Goal: Check status: Check status

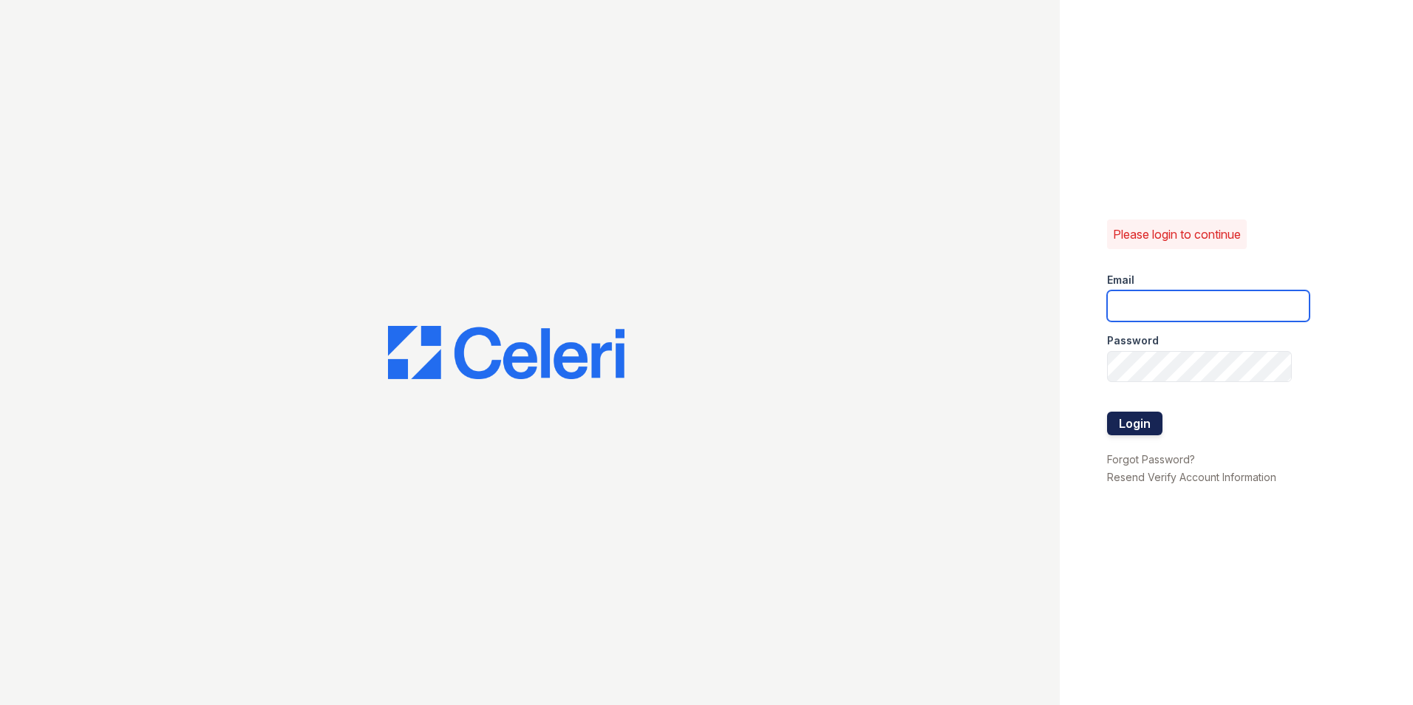
type input "Lamine.Barry@corcoran.com"
click at [1133, 427] on button "Login" at bounding box center [1134, 424] width 55 height 24
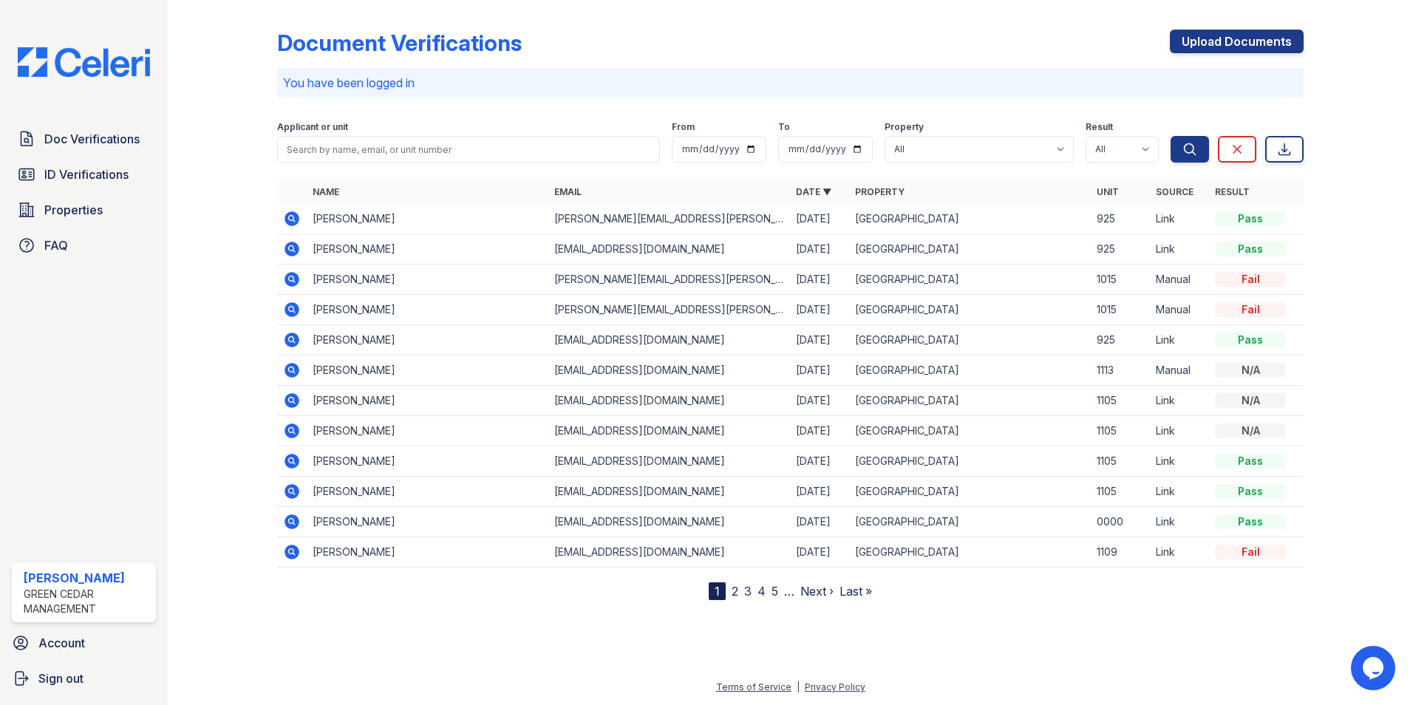
click at [238, 236] on div at bounding box center [234, 303] width 86 height 594
click at [94, 150] on link "Doc Verifications" at bounding box center [84, 139] width 144 height 30
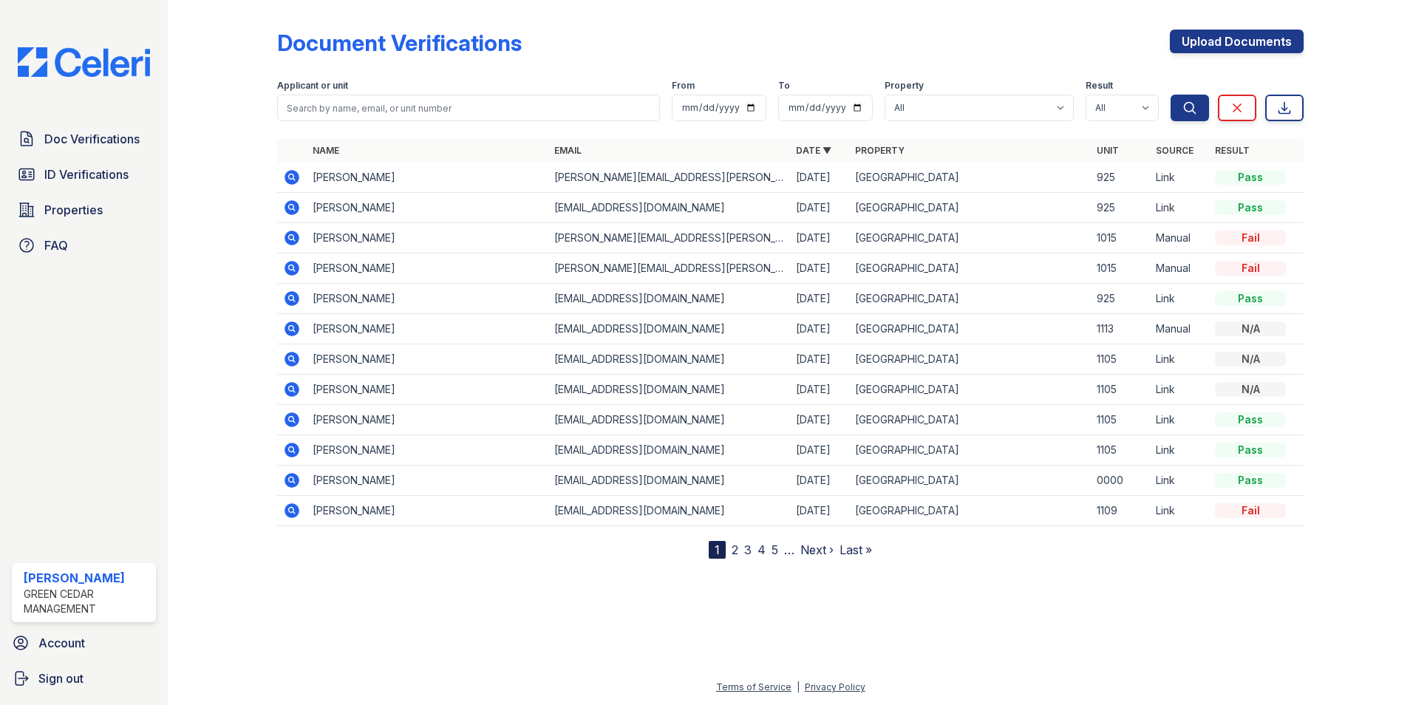
click at [293, 200] on icon at bounding box center [292, 208] width 18 height 18
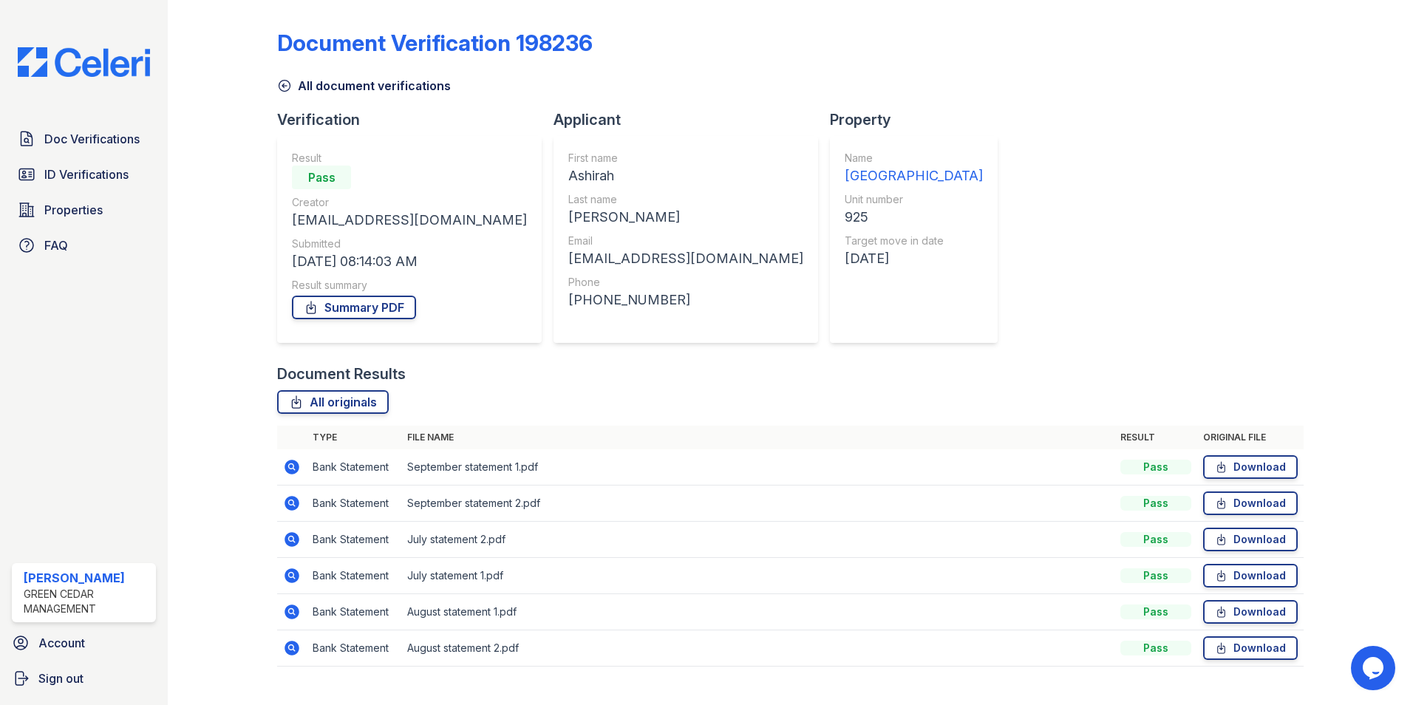
click at [285, 84] on icon at bounding box center [284, 85] width 15 height 15
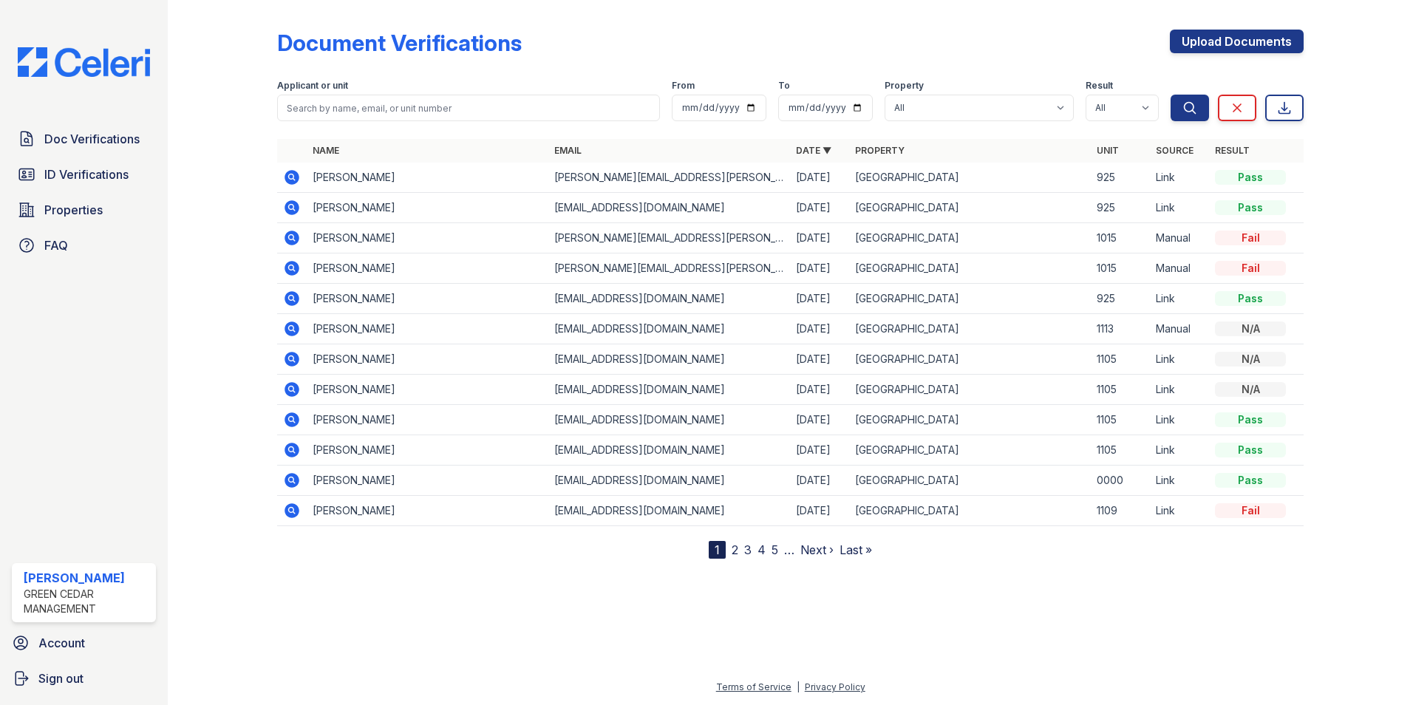
click at [293, 171] on icon at bounding box center [291, 177] width 15 height 15
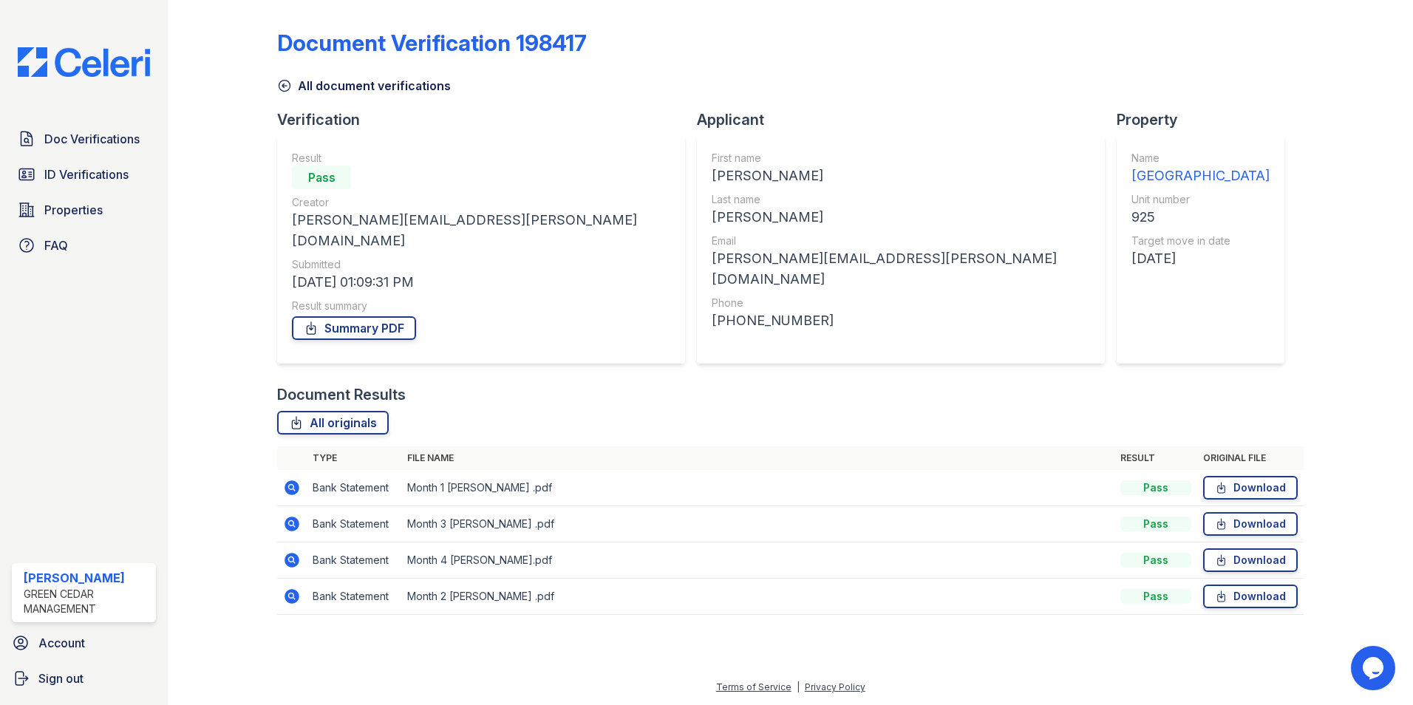
click at [287, 480] on icon at bounding box center [291, 487] width 15 height 15
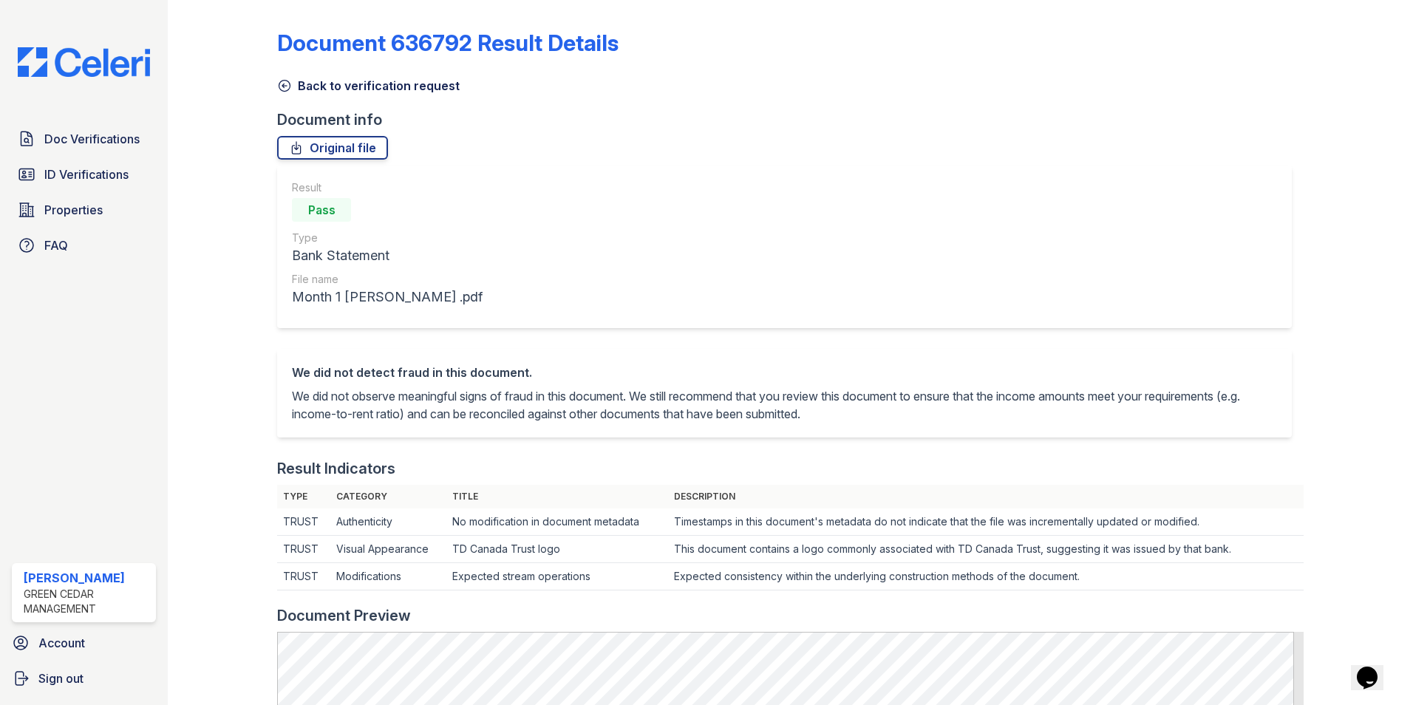
click at [284, 86] on icon at bounding box center [284, 85] width 15 height 15
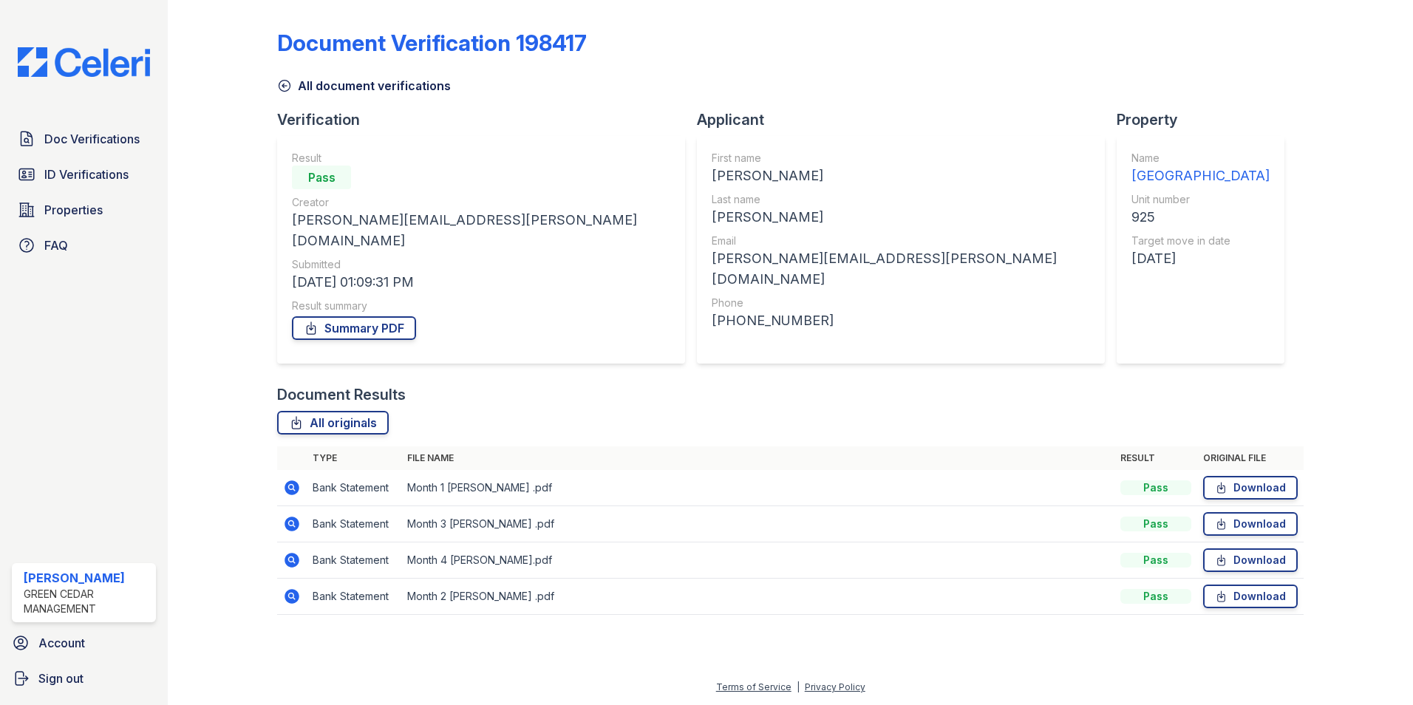
click at [296, 517] on icon at bounding box center [291, 524] width 15 height 15
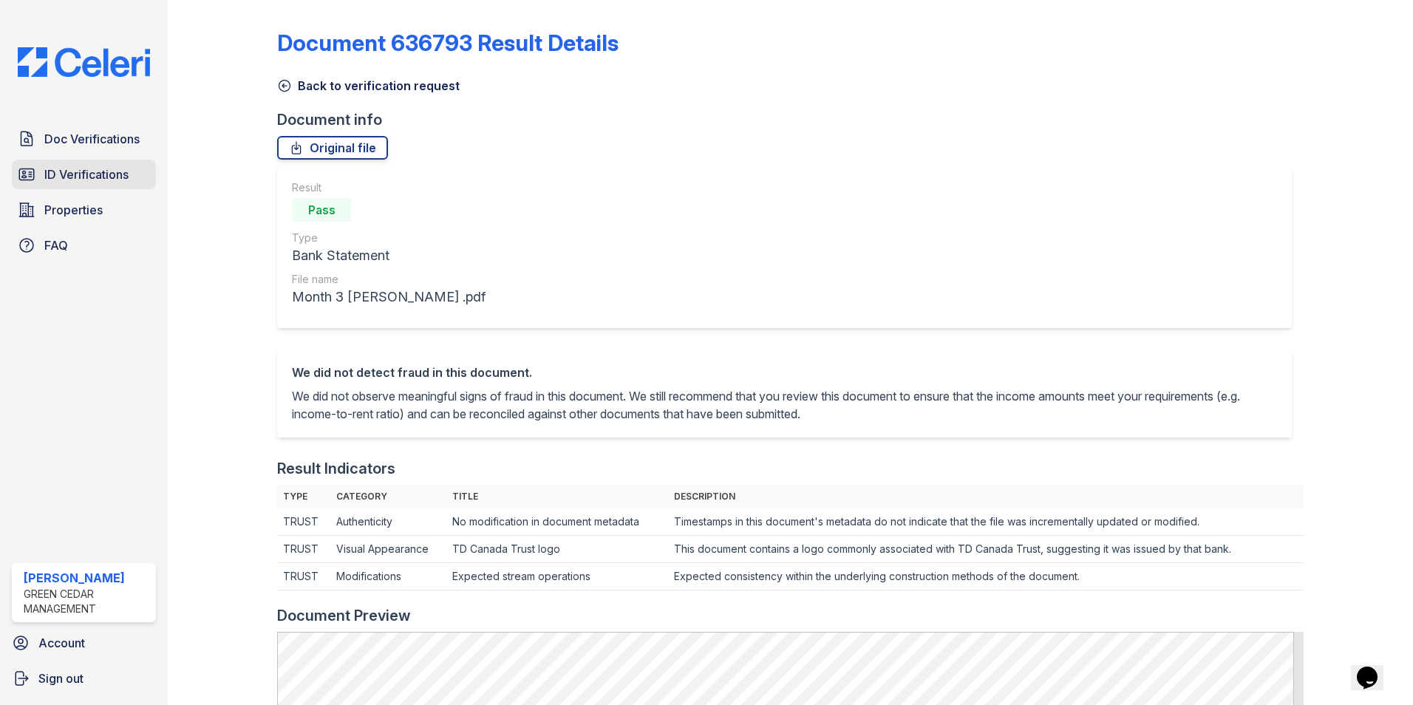
click at [76, 174] on span "ID Verifications" at bounding box center [86, 175] width 84 height 18
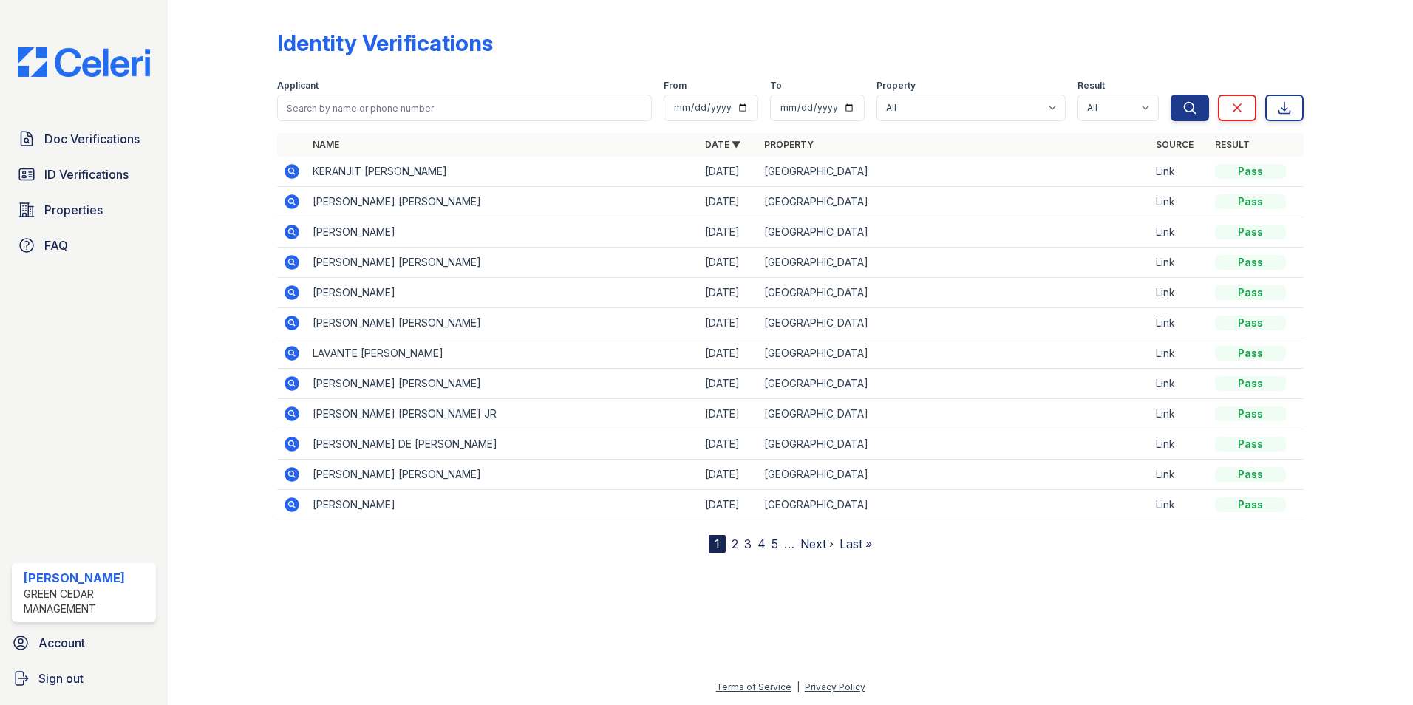
click at [287, 171] on icon at bounding box center [291, 171] width 15 height 15
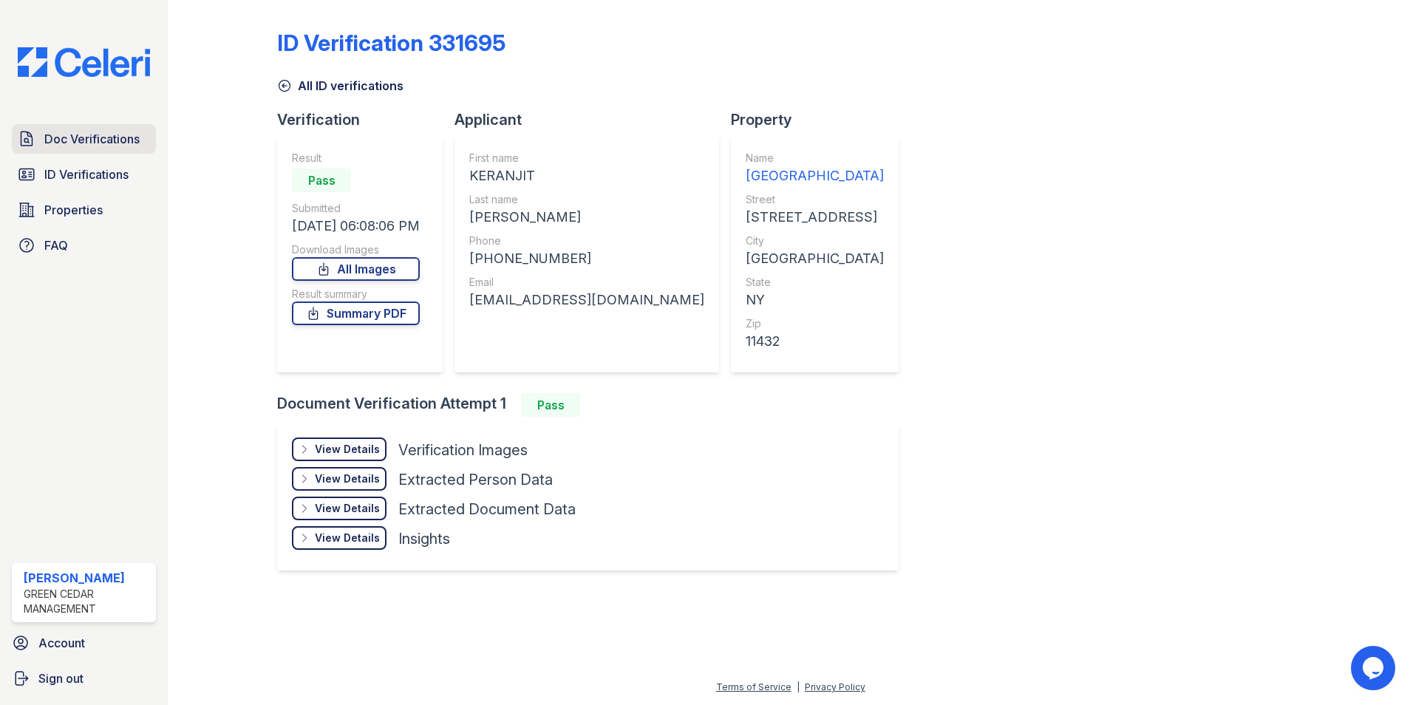
click at [112, 140] on span "Doc Verifications" at bounding box center [91, 139] width 95 height 18
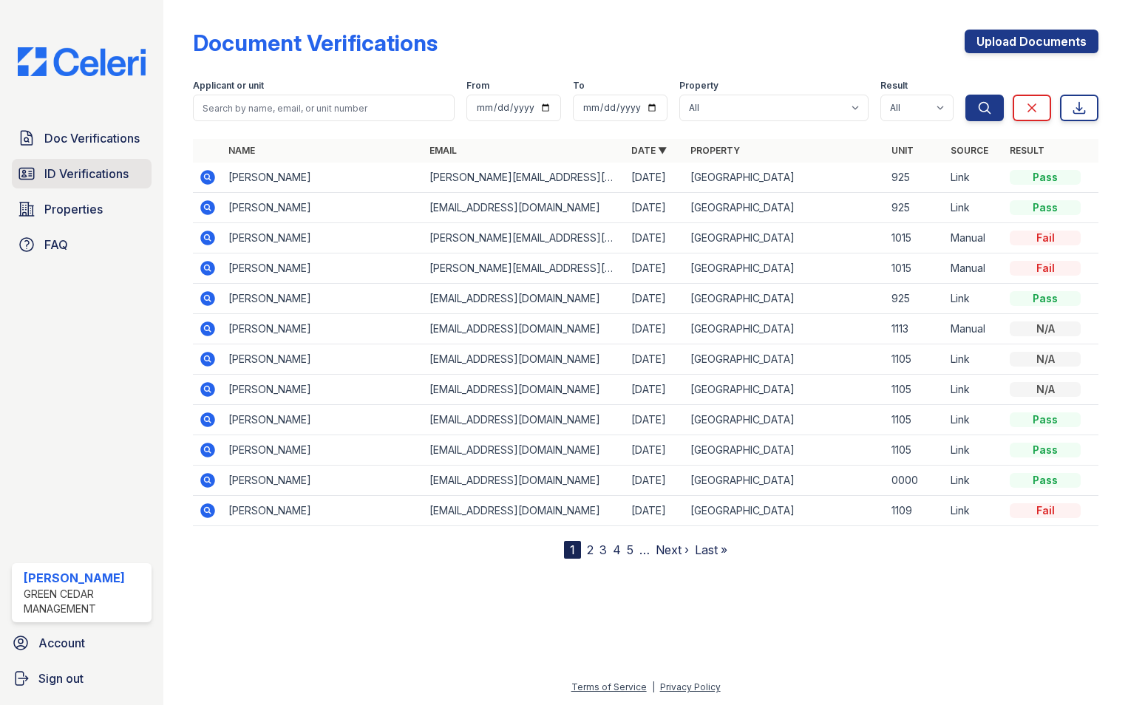
click at [91, 174] on span "ID Verifications" at bounding box center [86, 174] width 84 height 18
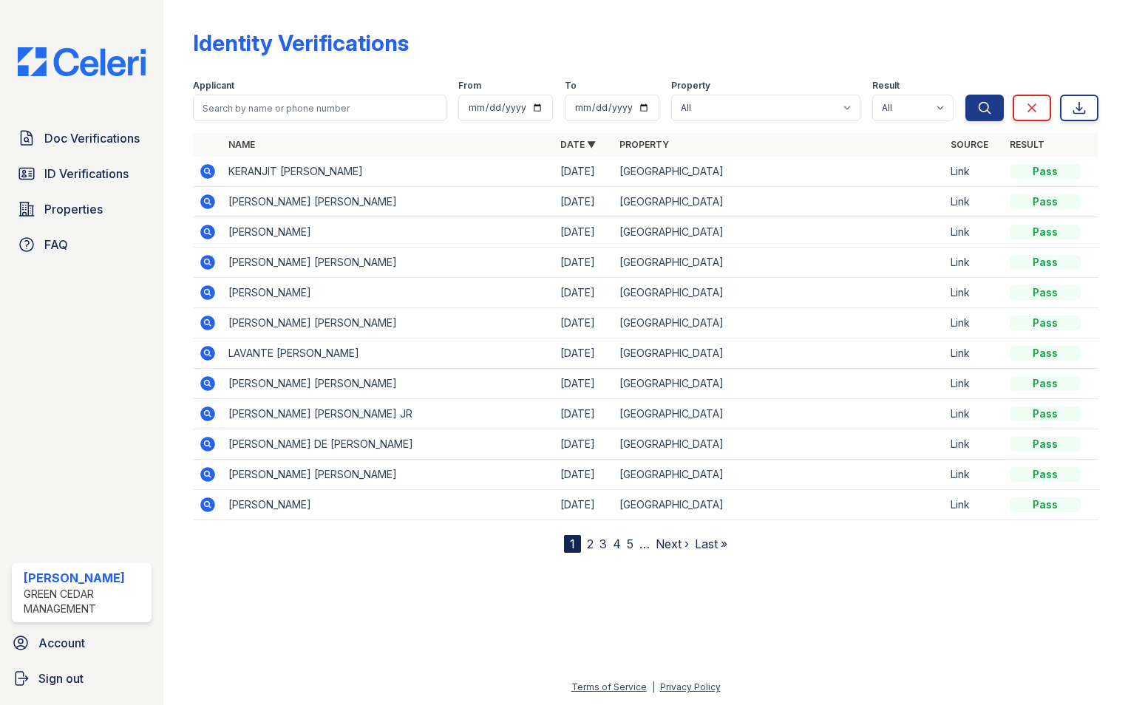
click at [208, 236] on icon at bounding box center [207, 232] width 15 height 15
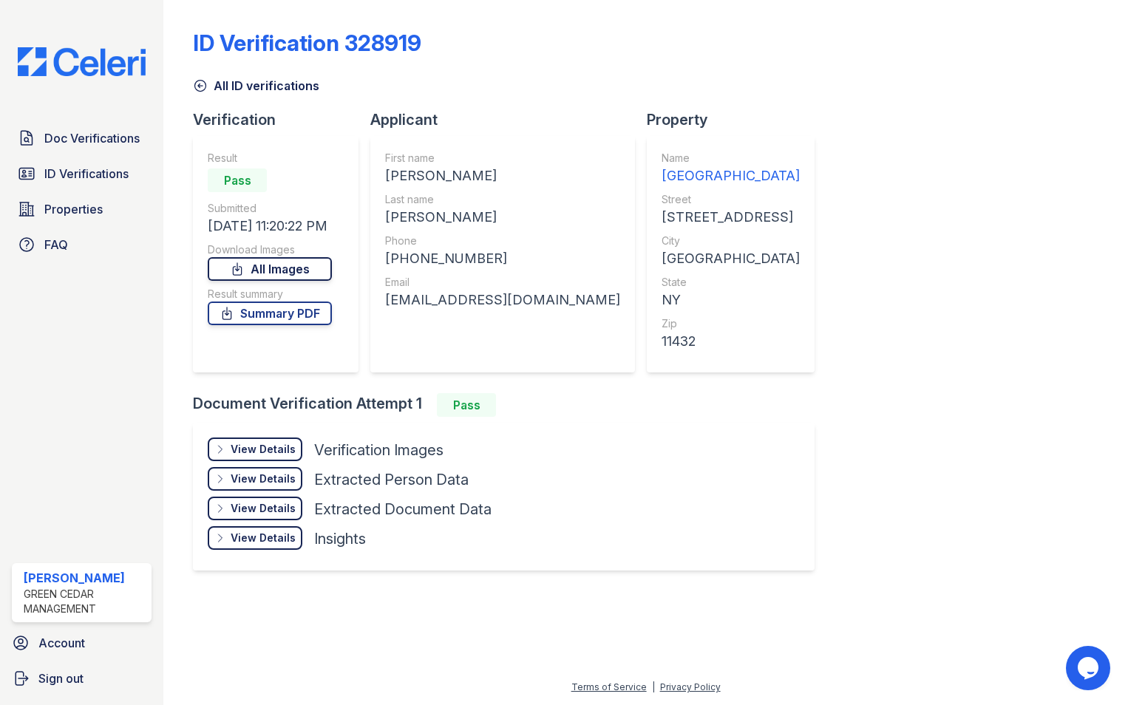
click at [273, 268] on link "All Images" at bounding box center [270, 269] width 124 height 24
click at [75, 168] on span "ID Verifications" at bounding box center [86, 174] width 84 height 18
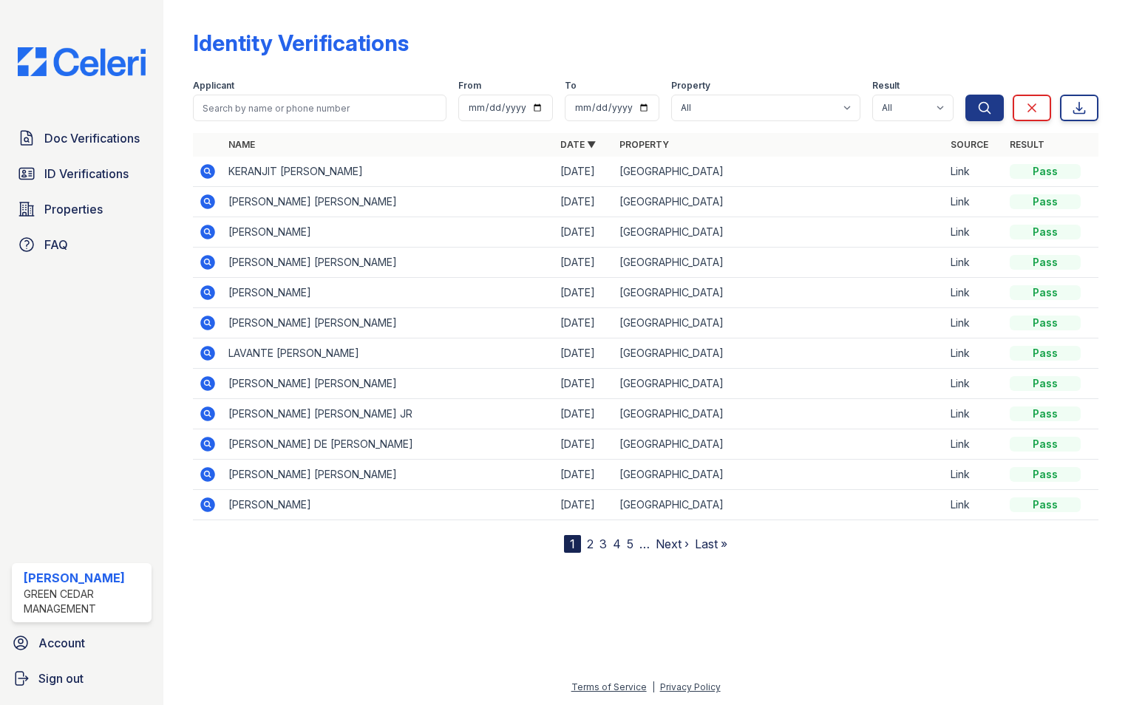
click at [211, 203] on icon at bounding box center [207, 201] width 15 height 15
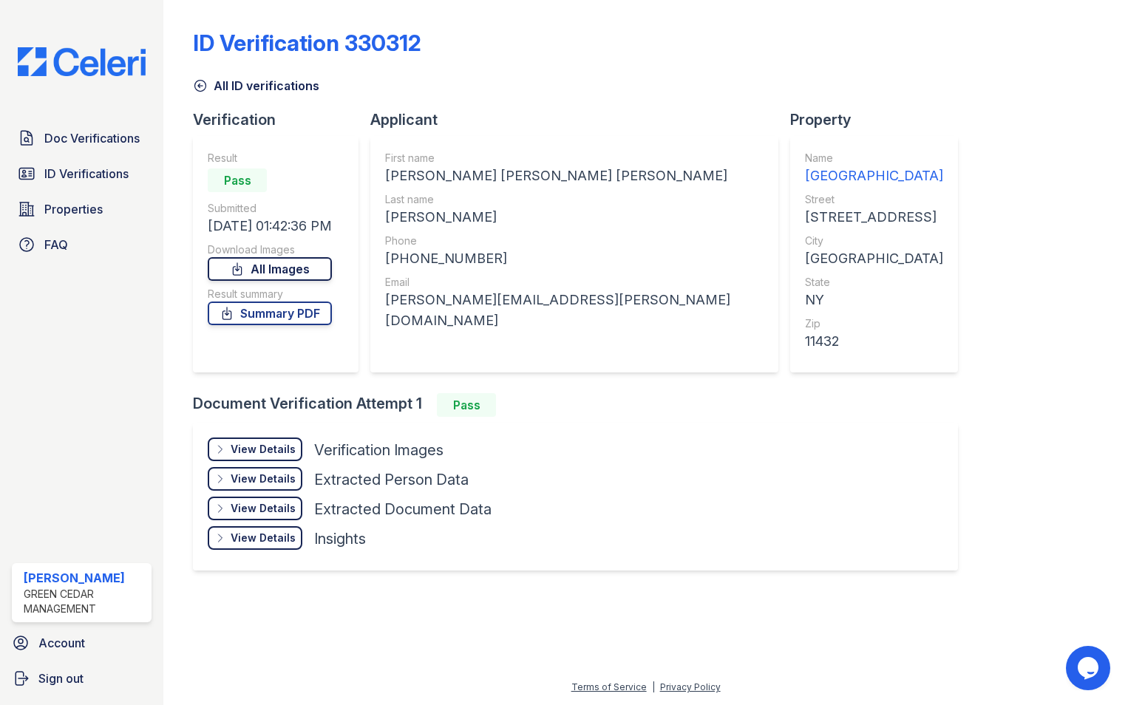
click at [281, 268] on link "All Images" at bounding box center [270, 269] width 124 height 24
click at [65, 146] on span "Doc Verifications" at bounding box center [91, 138] width 95 height 18
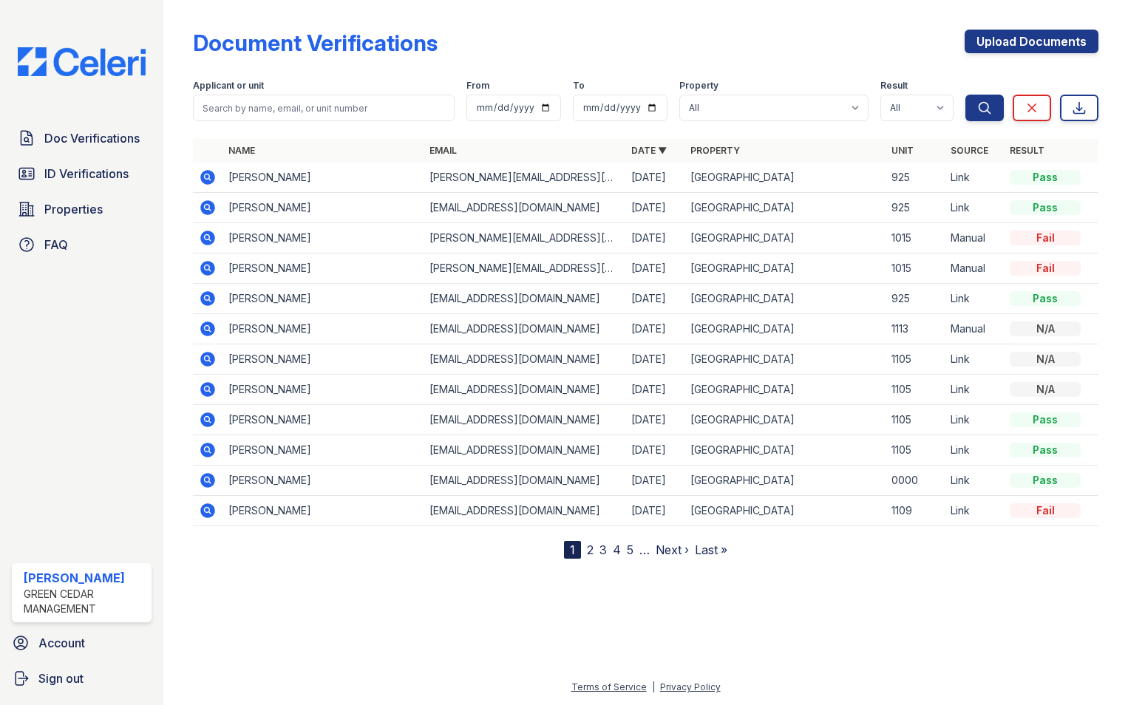
click at [205, 170] on icon at bounding box center [208, 177] width 18 height 18
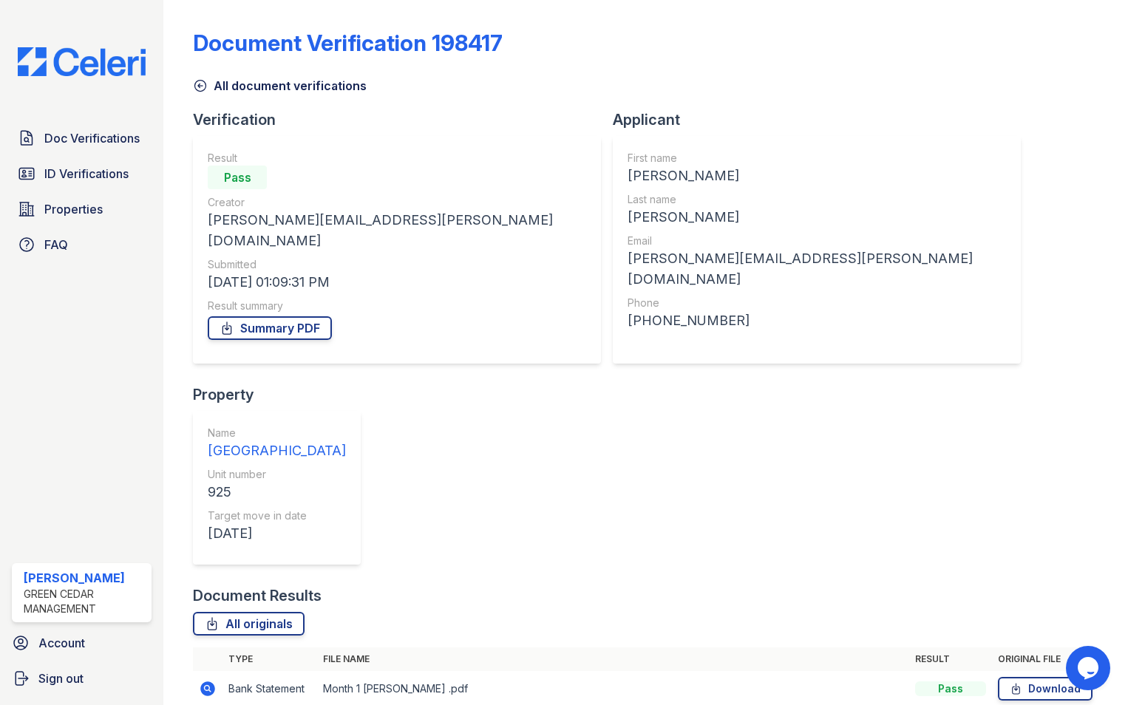
click at [205, 680] on icon at bounding box center [208, 689] width 18 height 18
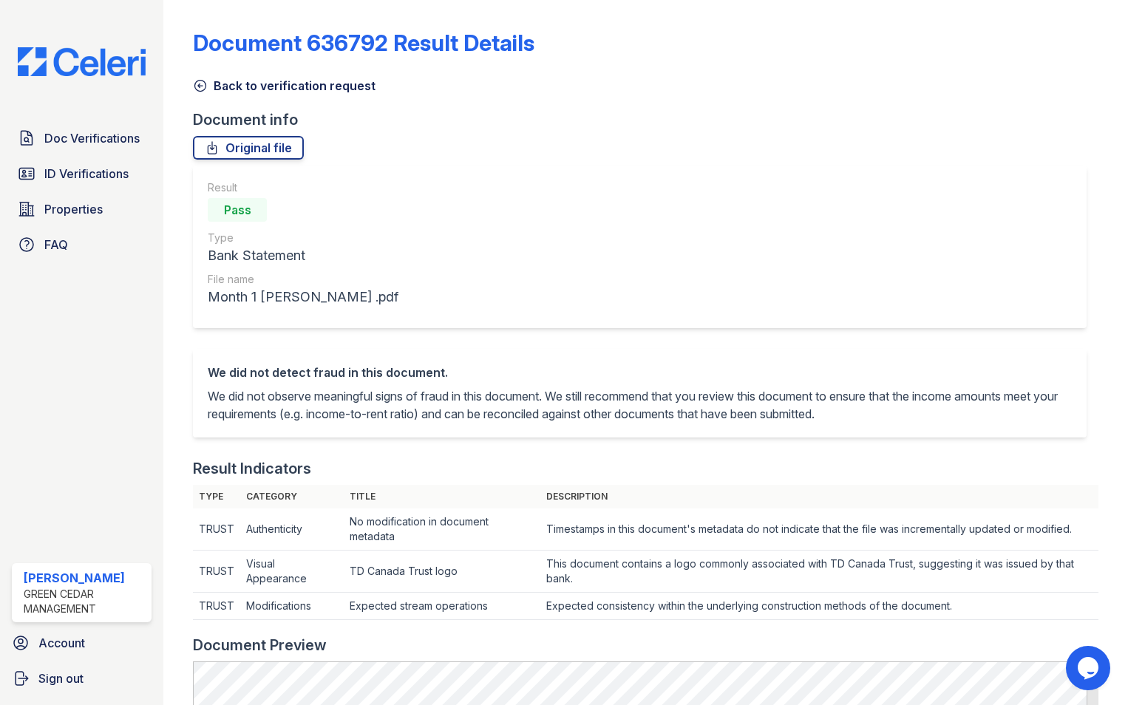
click at [200, 89] on icon at bounding box center [200, 85] width 15 height 15
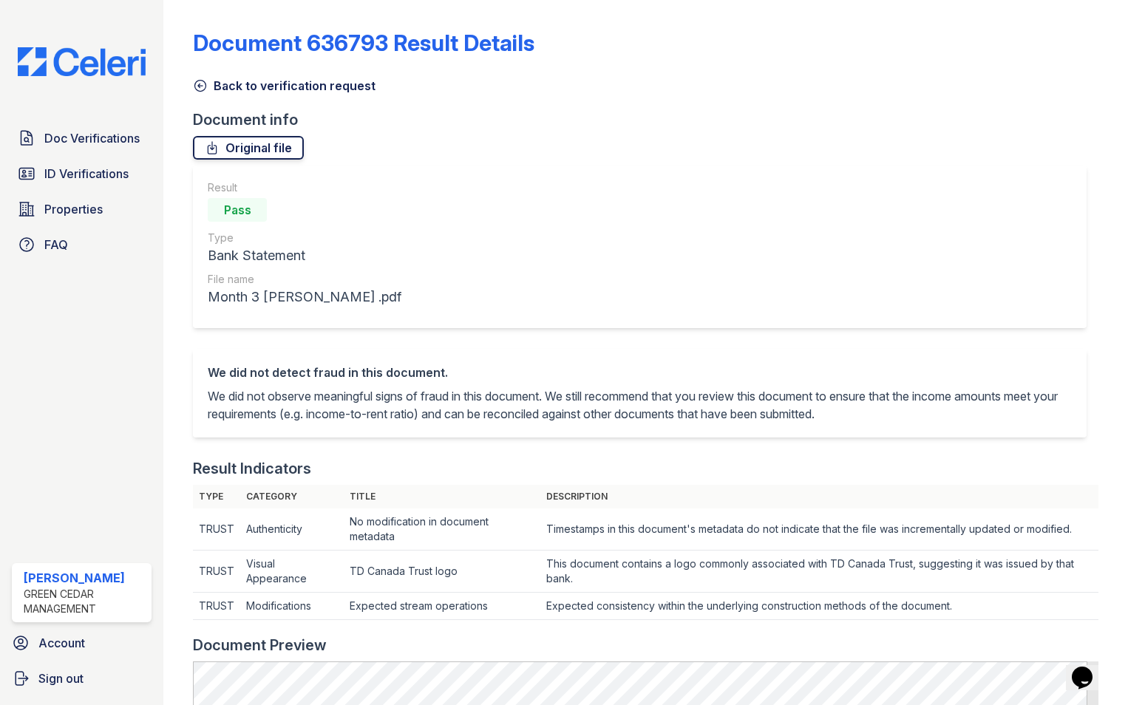
click at [235, 147] on link "Original file" at bounding box center [248, 148] width 111 height 24
click at [202, 84] on icon at bounding box center [200, 85] width 15 height 15
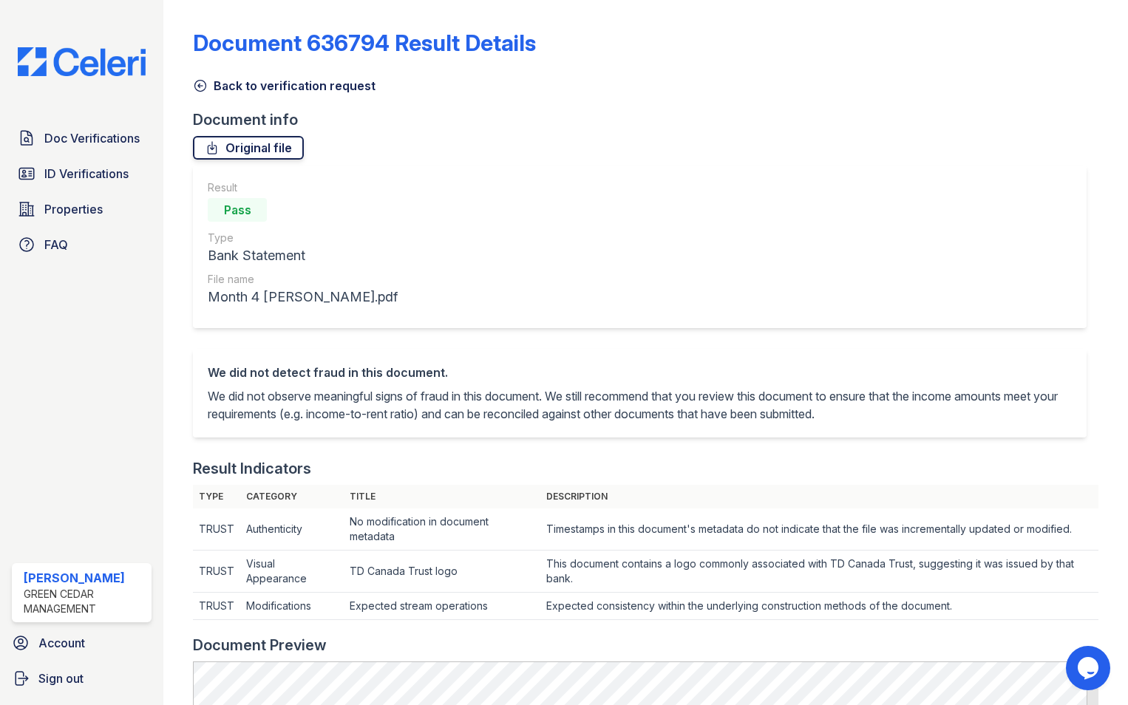
click at [235, 145] on link "Original file" at bounding box center [248, 148] width 111 height 24
click at [195, 84] on icon at bounding box center [200, 86] width 11 height 11
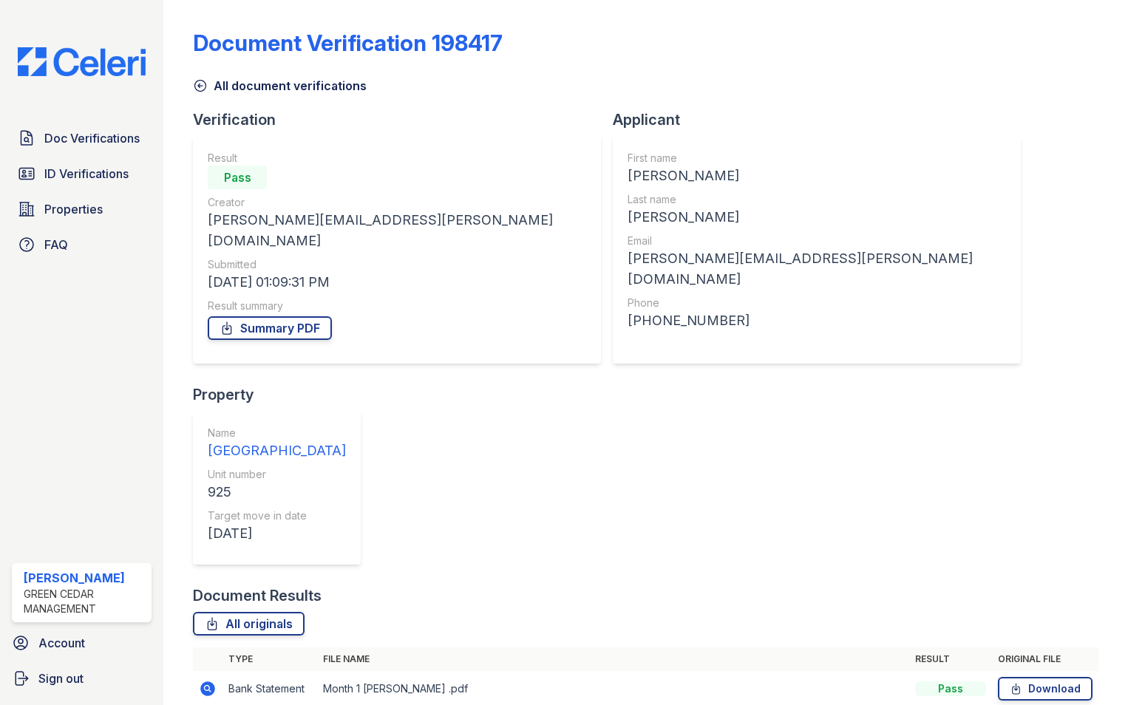
click at [204, 85] on icon at bounding box center [200, 85] width 15 height 15
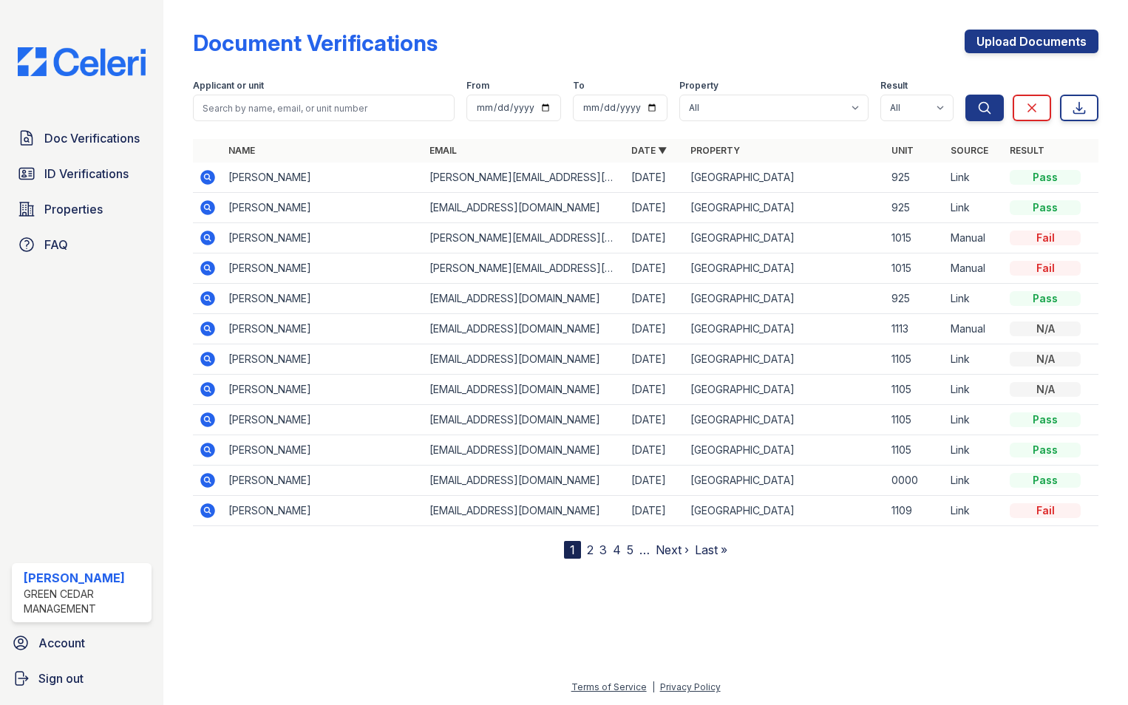
click at [211, 207] on icon at bounding box center [207, 207] width 15 height 15
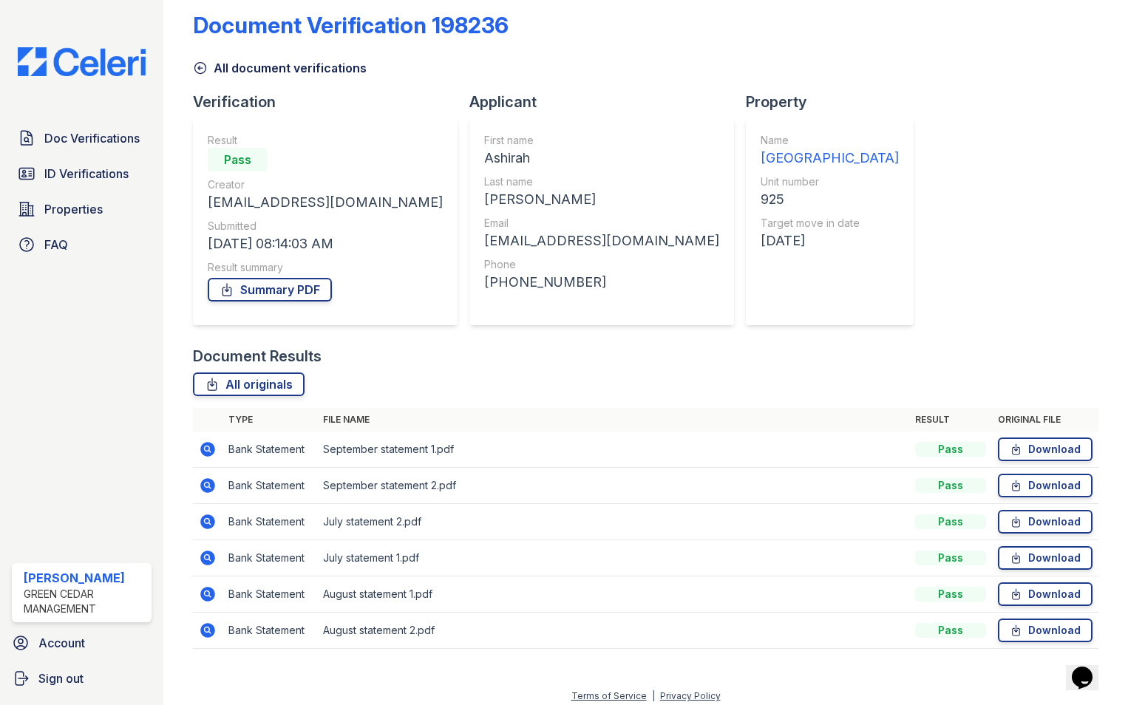
scroll to position [27, 0]
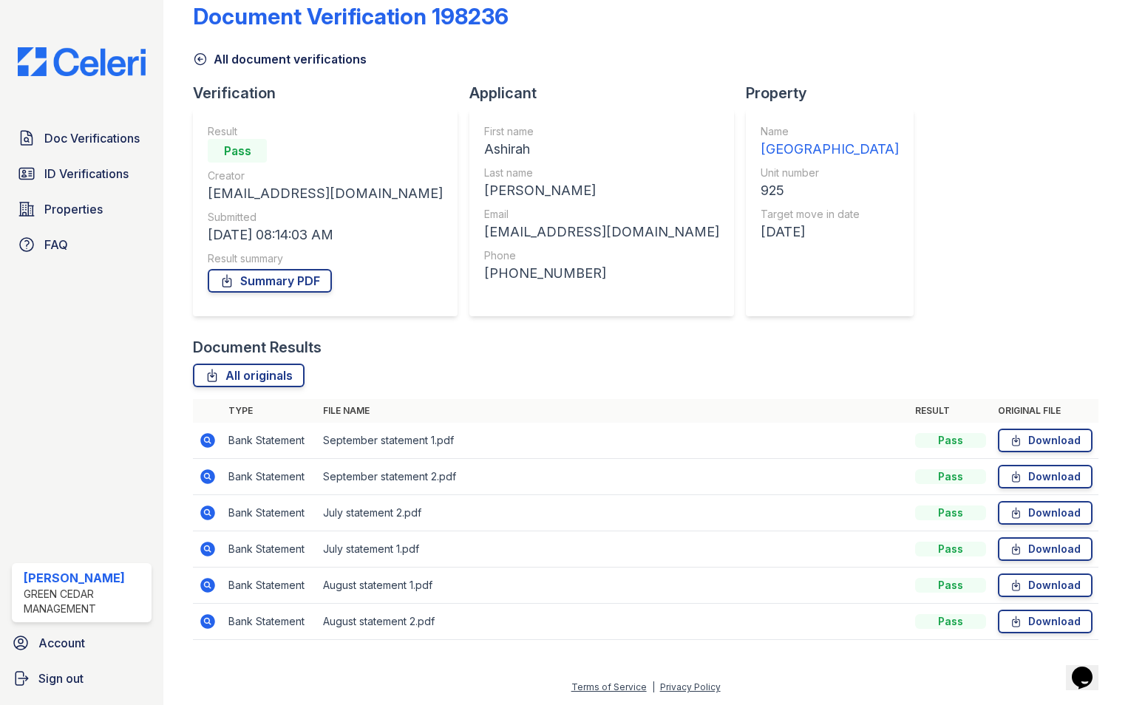
click at [206, 439] on icon at bounding box center [207, 439] width 4 height 4
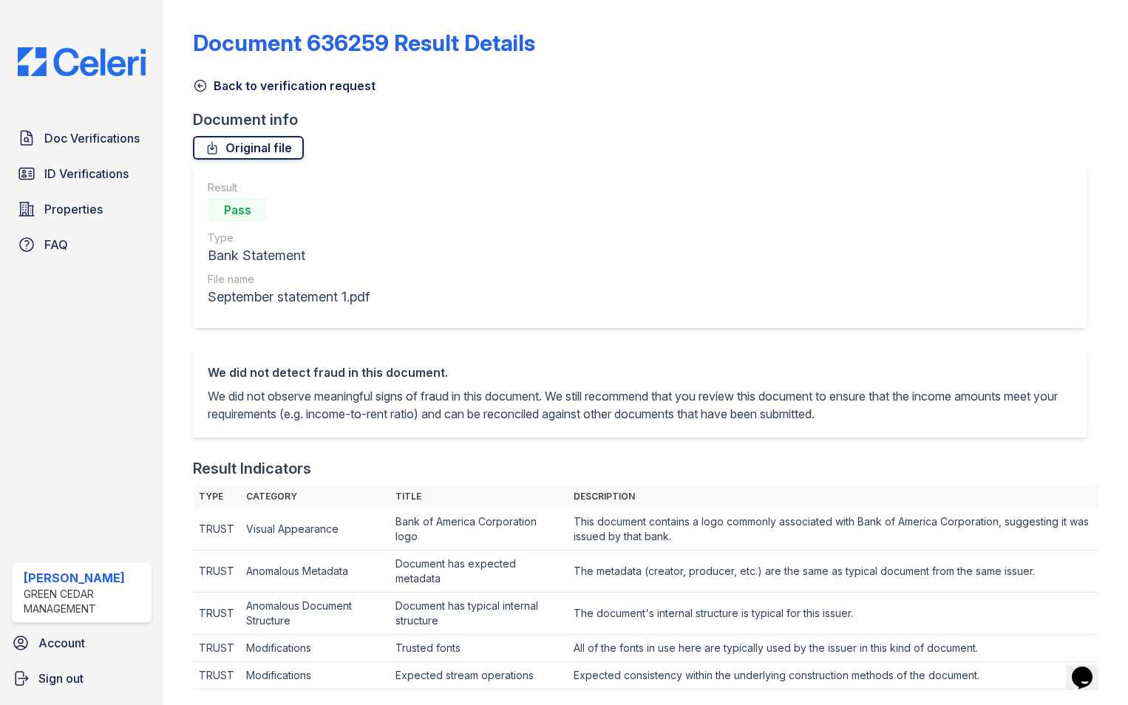
click at [240, 151] on link "Original file" at bounding box center [248, 148] width 111 height 24
click at [206, 86] on icon at bounding box center [200, 86] width 11 height 11
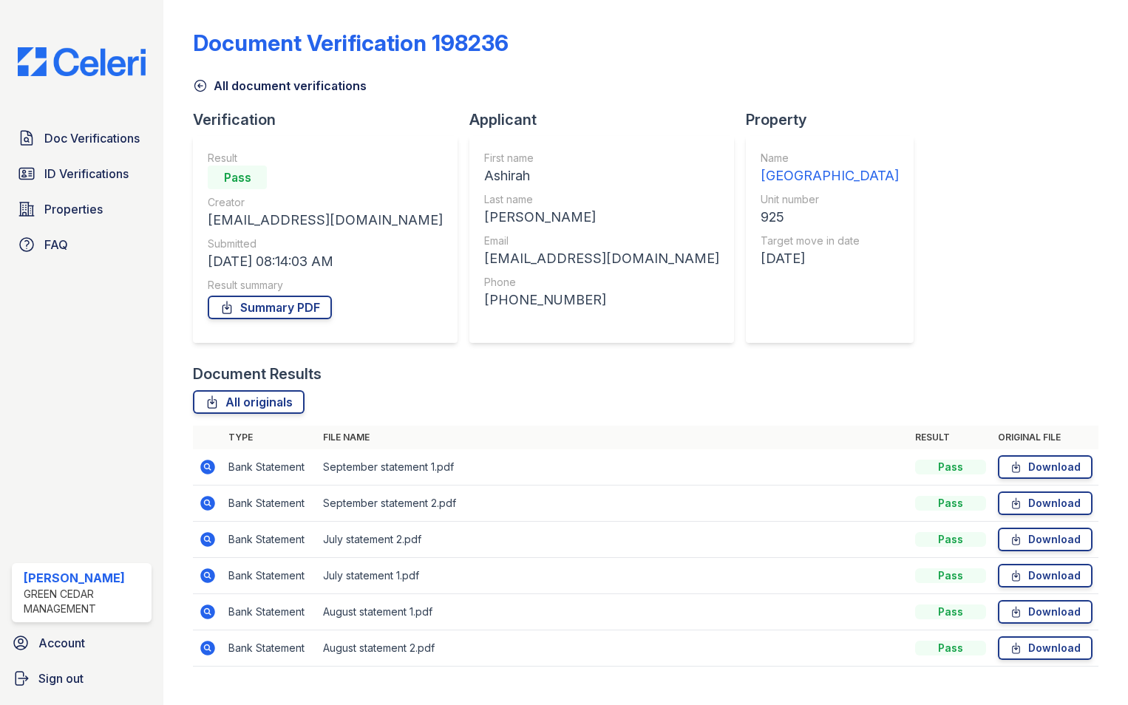
scroll to position [27, 0]
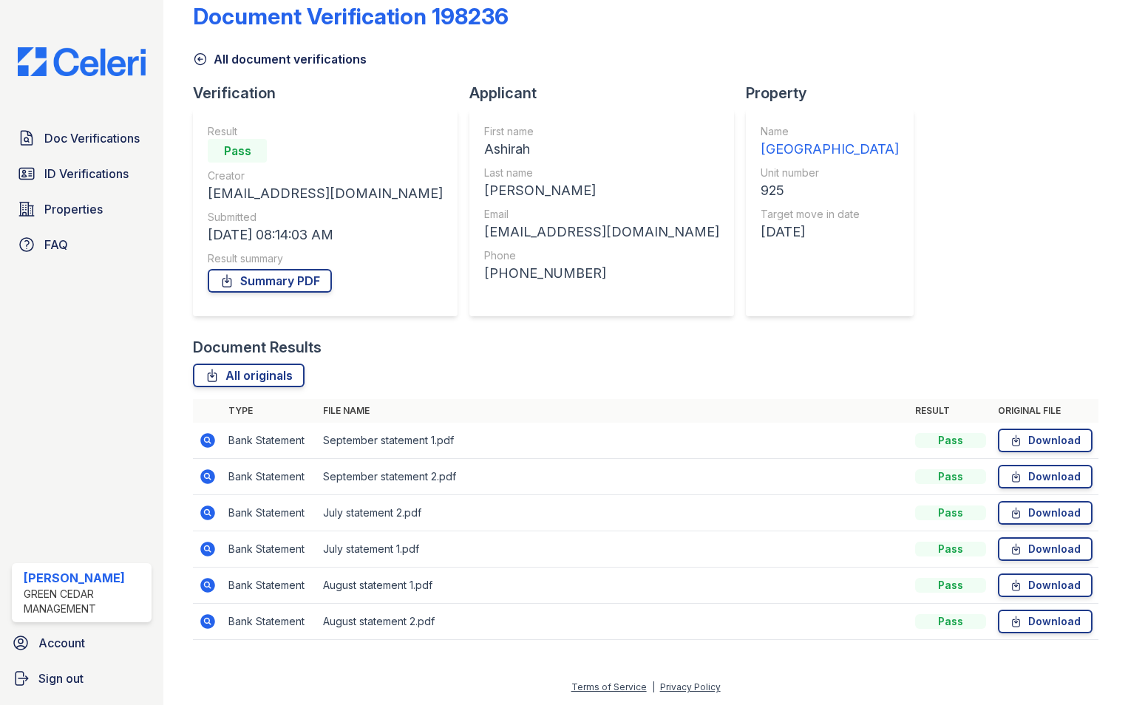
click at [205, 481] on icon at bounding box center [207, 476] width 15 height 15
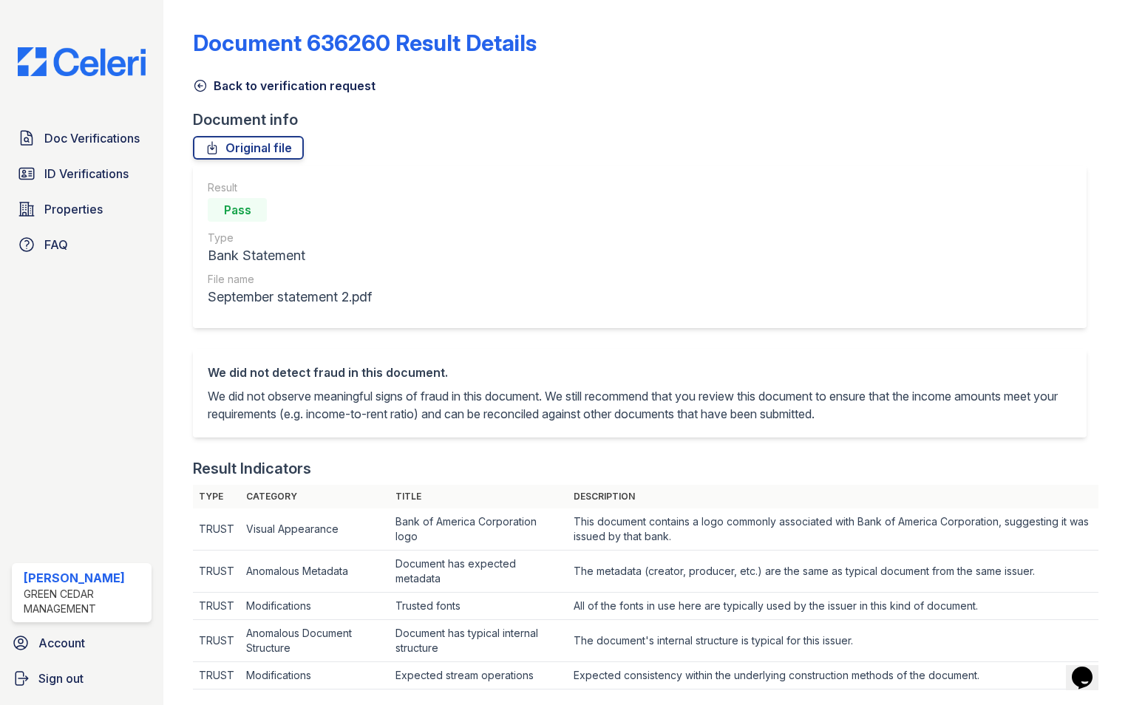
click at [207, 81] on icon at bounding box center [200, 85] width 15 height 15
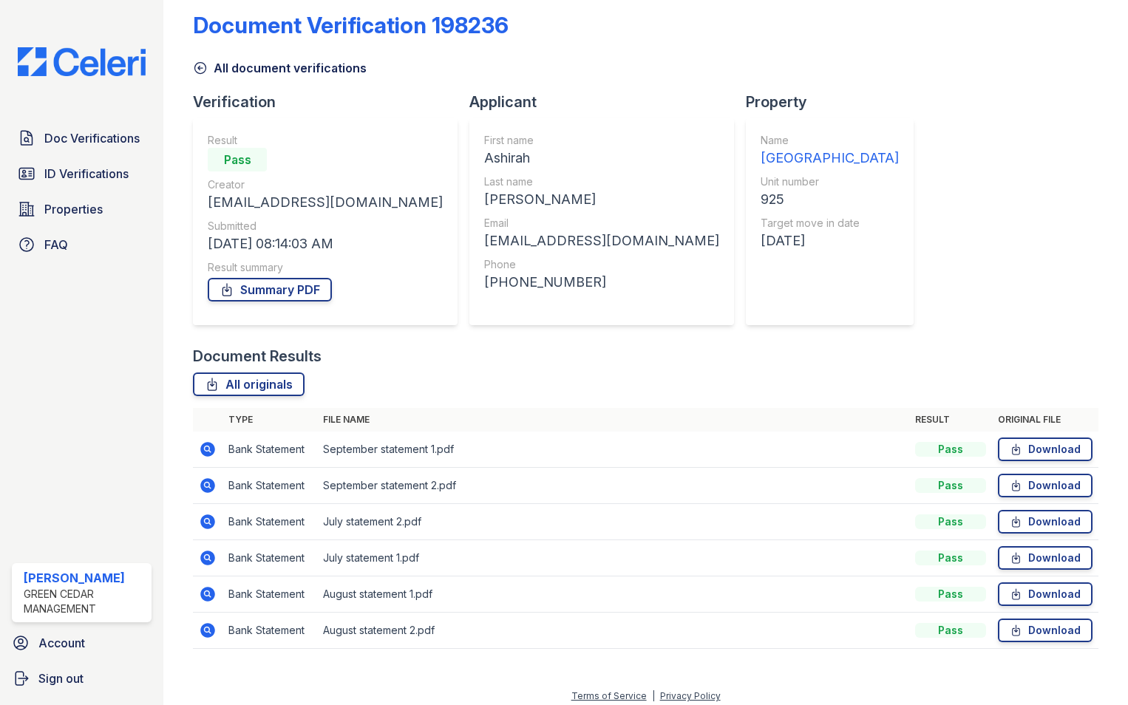
scroll to position [27, 0]
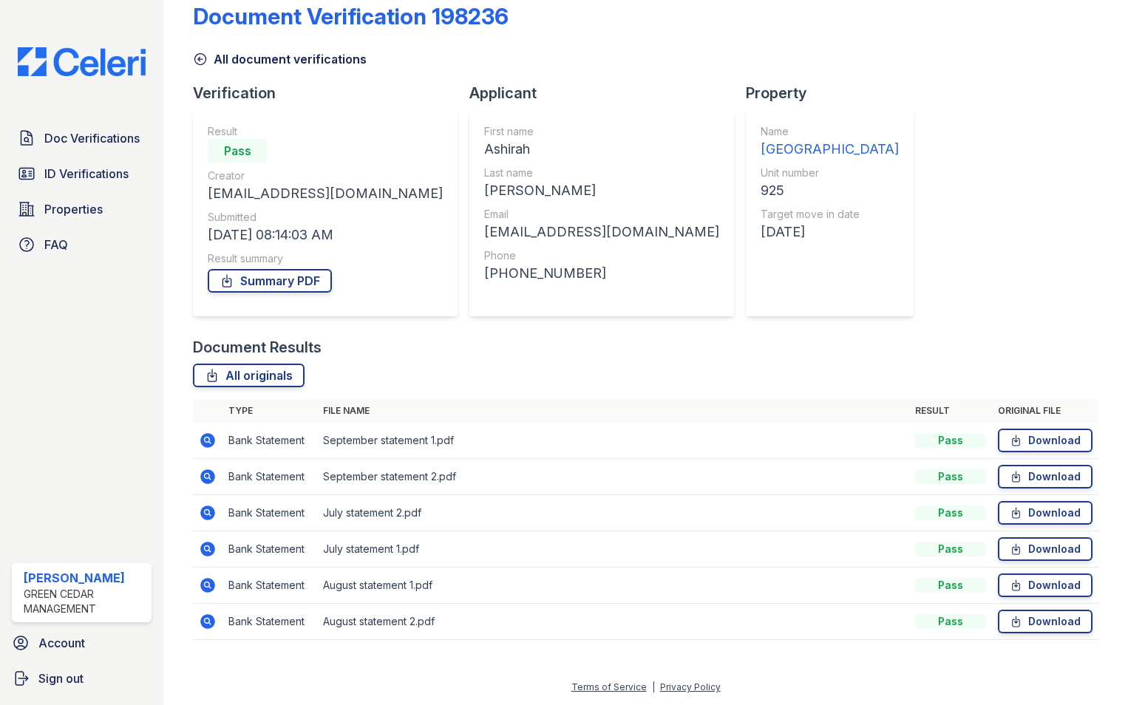
click at [203, 586] on icon at bounding box center [207, 585] width 15 height 15
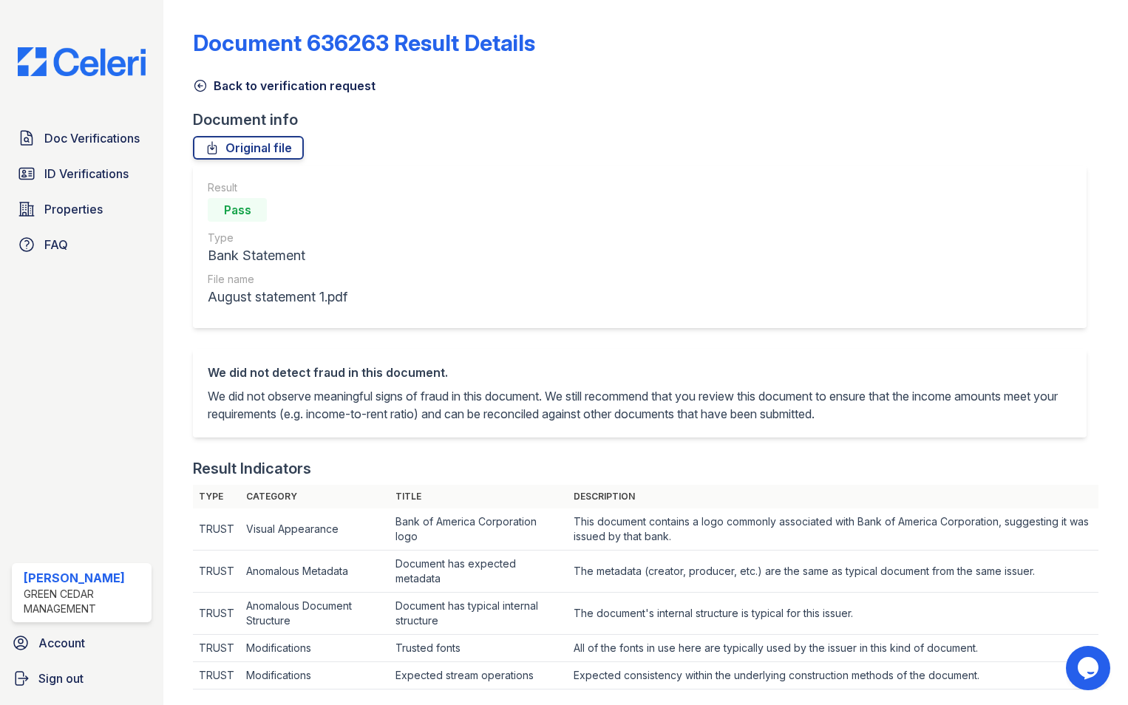
click at [208, 86] on icon at bounding box center [200, 85] width 15 height 15
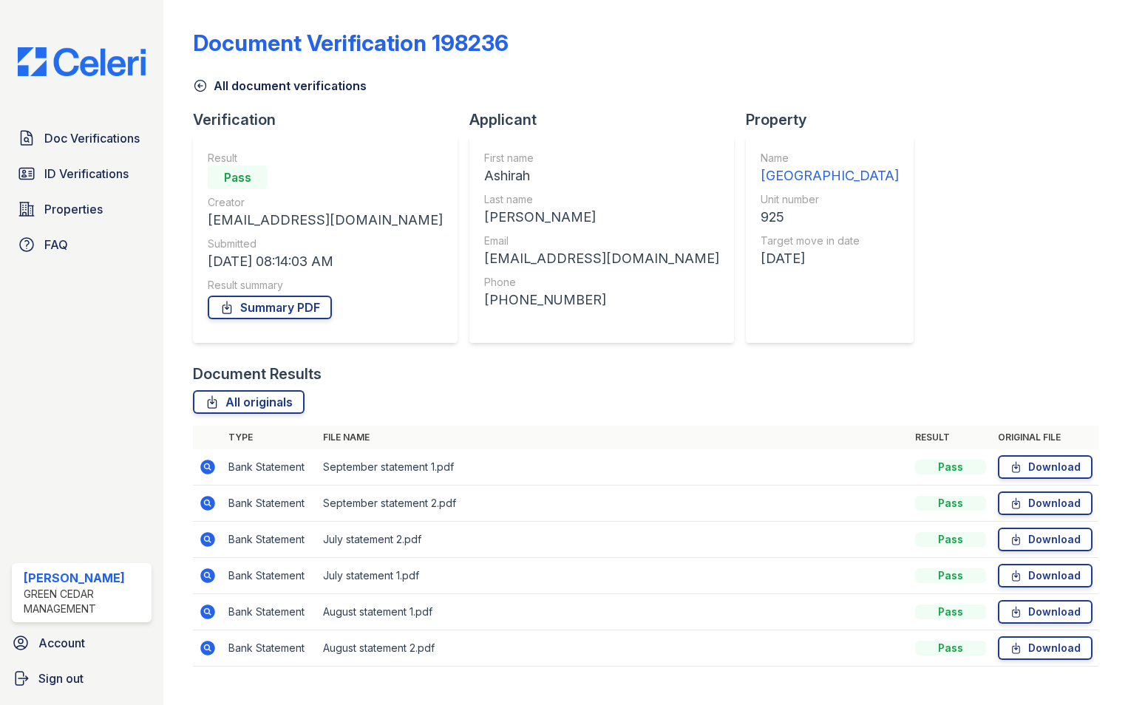
click at [205, 657] on td at bounding box center [208, 648] width 30 height 36
click at [206, 653] on icon at bounding box center [207, 648] width 15 height 15
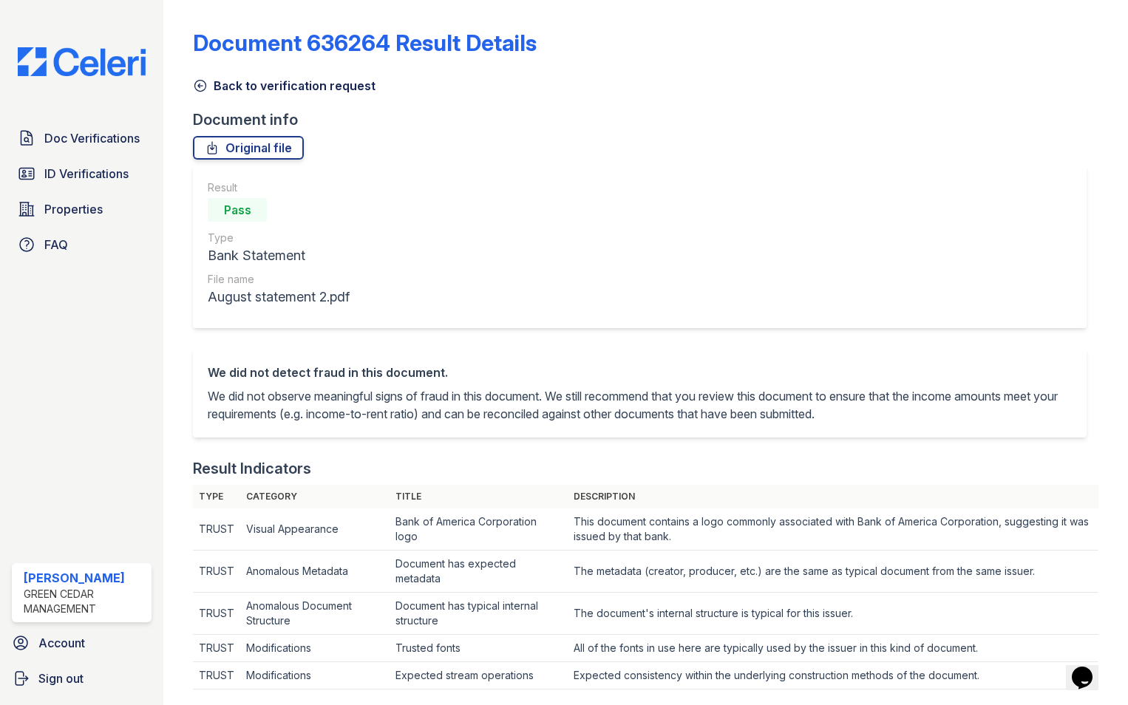
click at [202, 88] on icon at bounding box center [200, 85] width 15 height 15
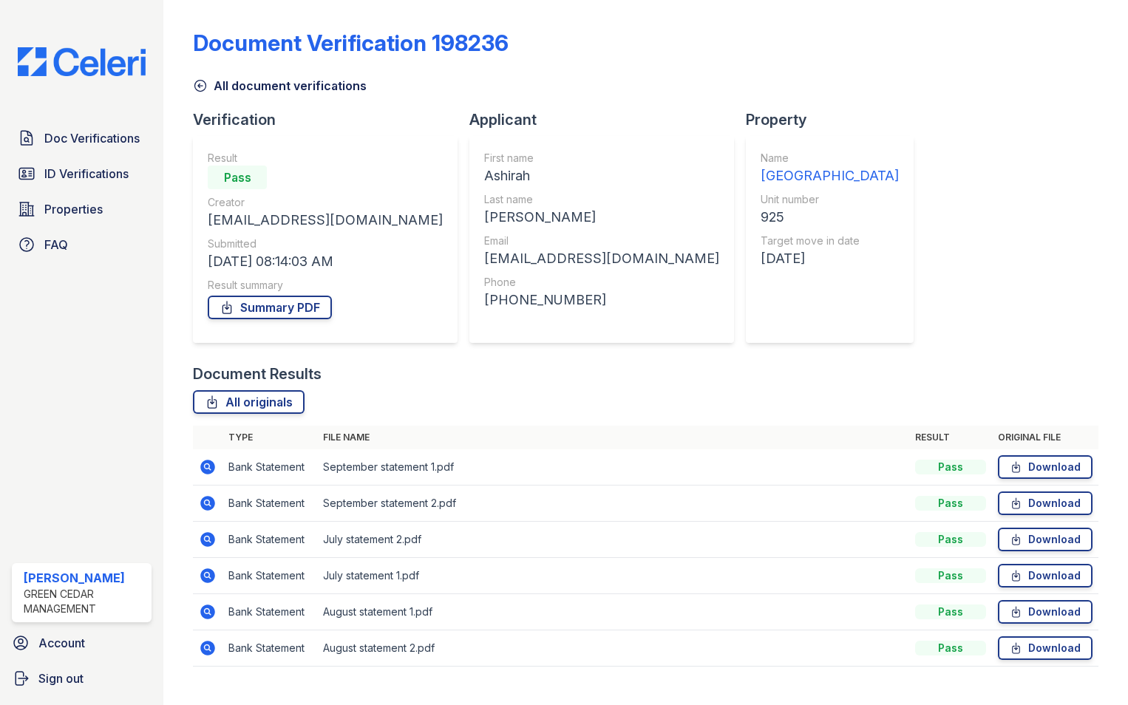
click at [207, 542] on icon at bounding box center [207, 539] width 15 height 15
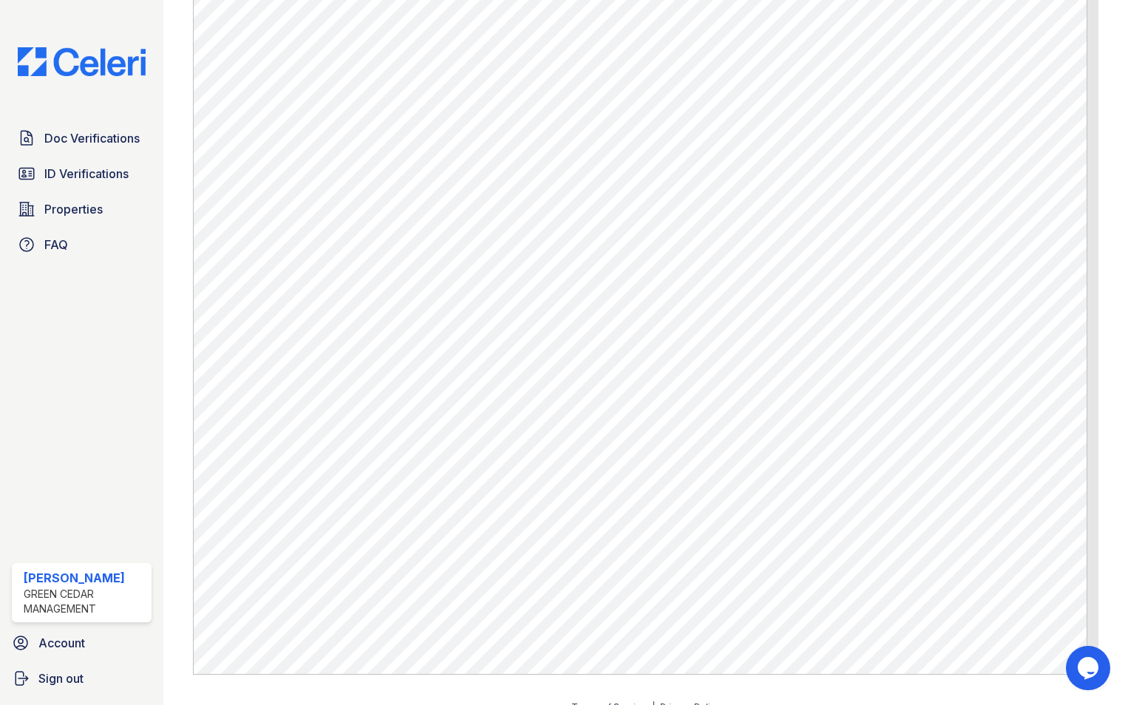
scroll to position [781, 0]
click at [84, 136] on span "Doc Verifications" at bounding box center [91, 138] width 95 height 18
